Goal: Transaction & Acquisition: Purchase product/service

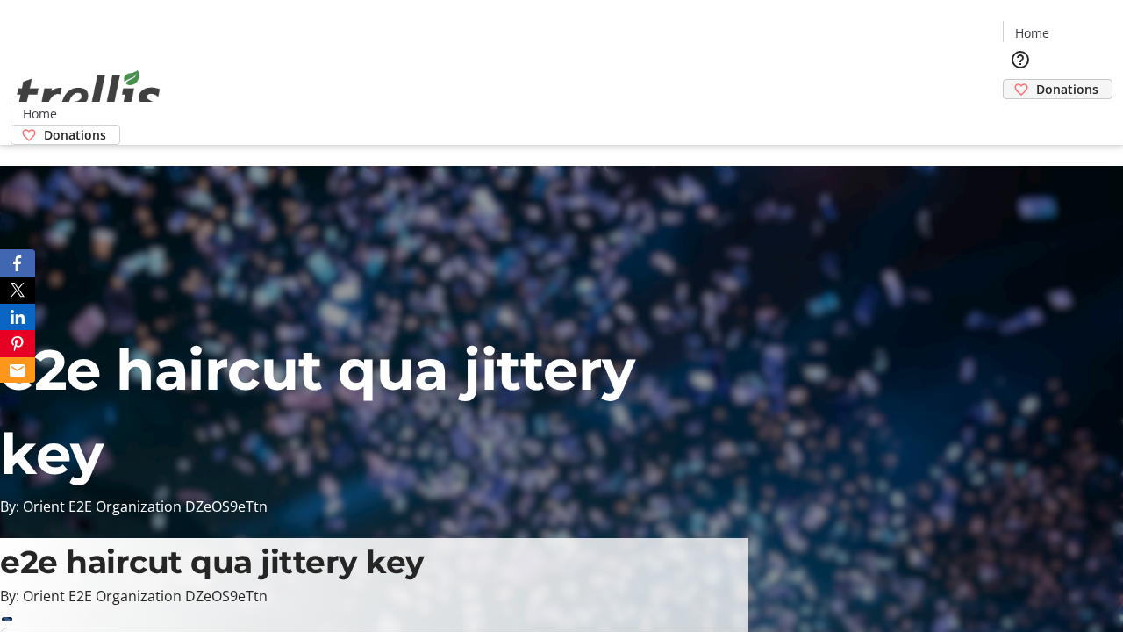
click at [1036, 80] on span "Donations" at bounding box center [1067, 89] width 62 height 18
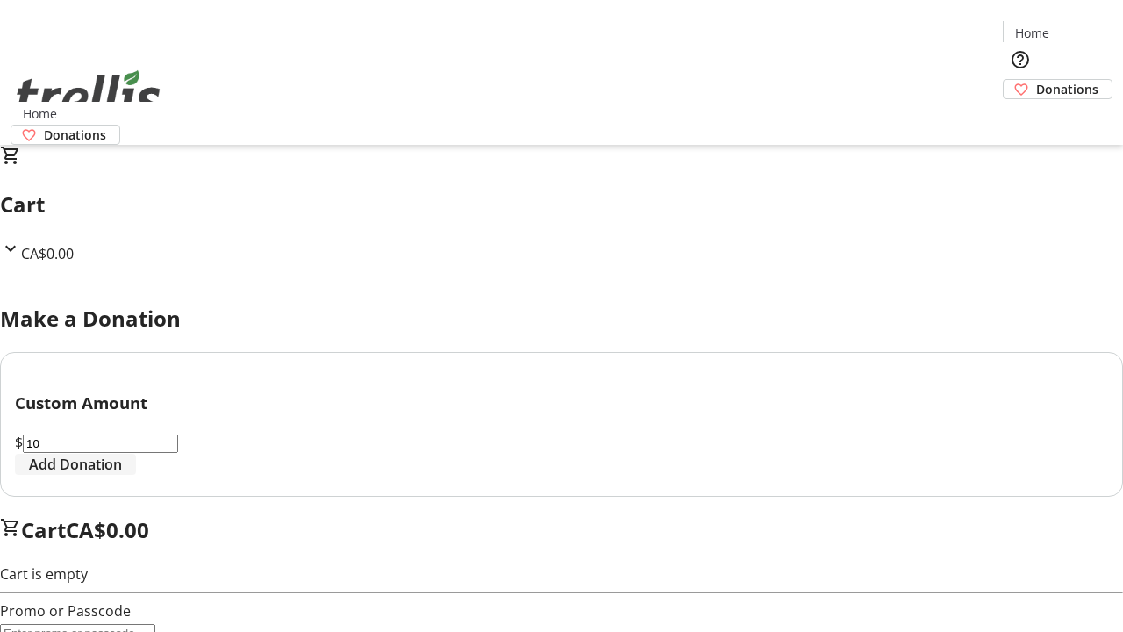
click at [122, 475] on span "Add Donation" at bounding box center [75, 464] width 93 height 21
